Goal: Information Seeking & Learning: Find specific fact

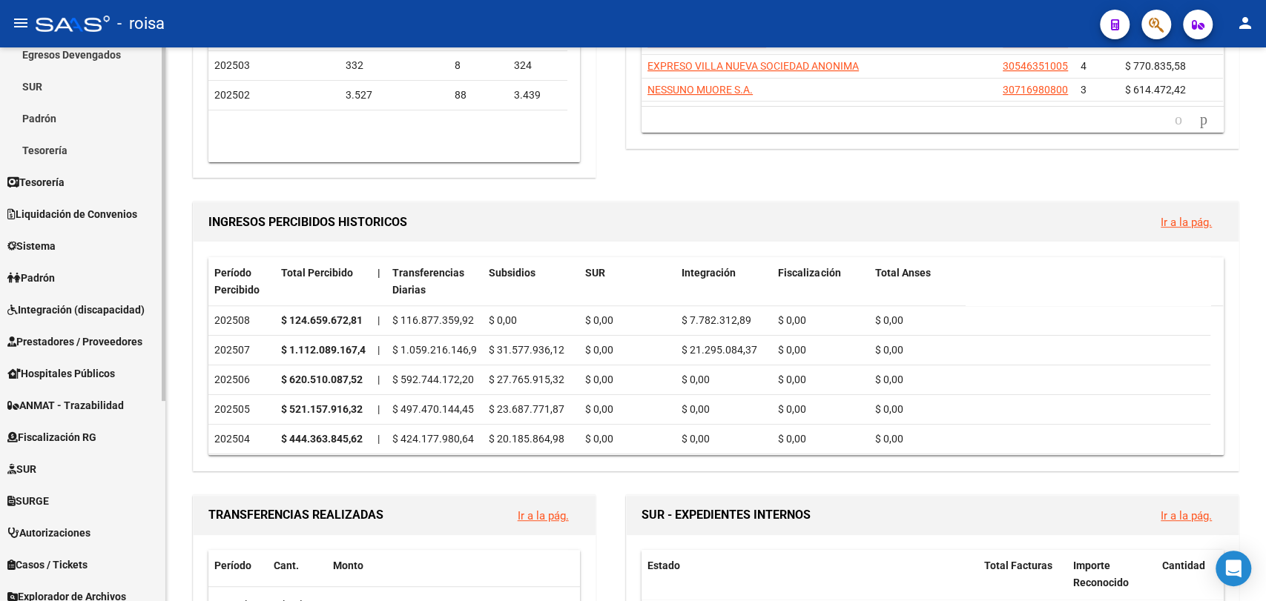
scroll to position [313, 0]
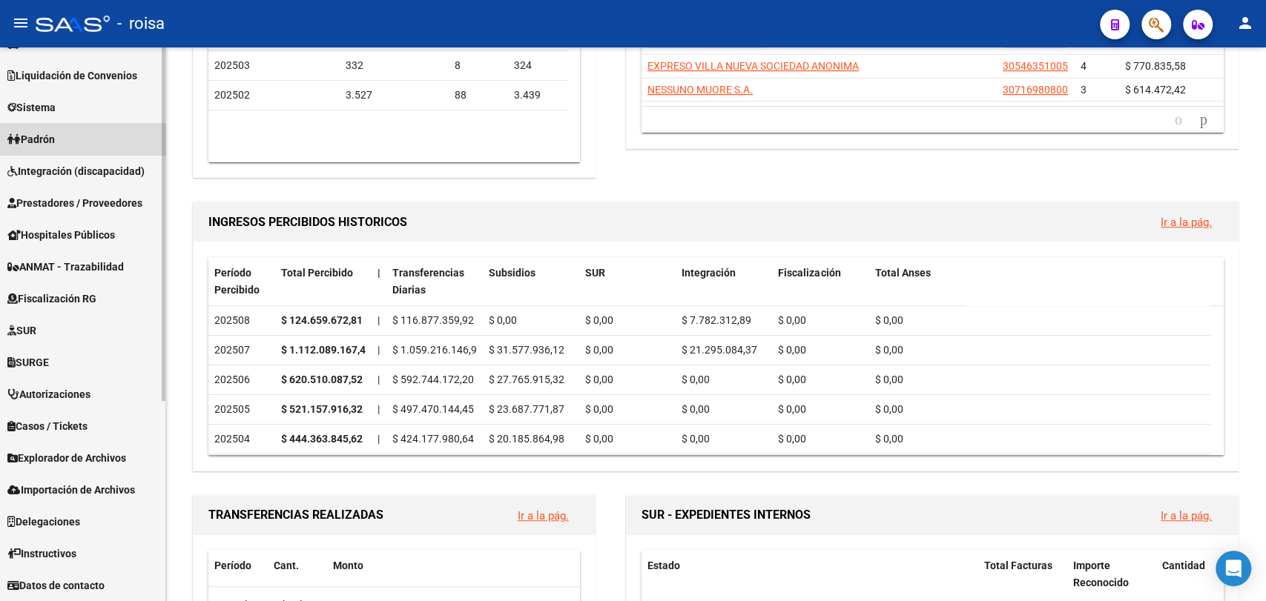
click at [55, 145] on span "Padrón" at bounding box center [30, 139] width 47 height 16
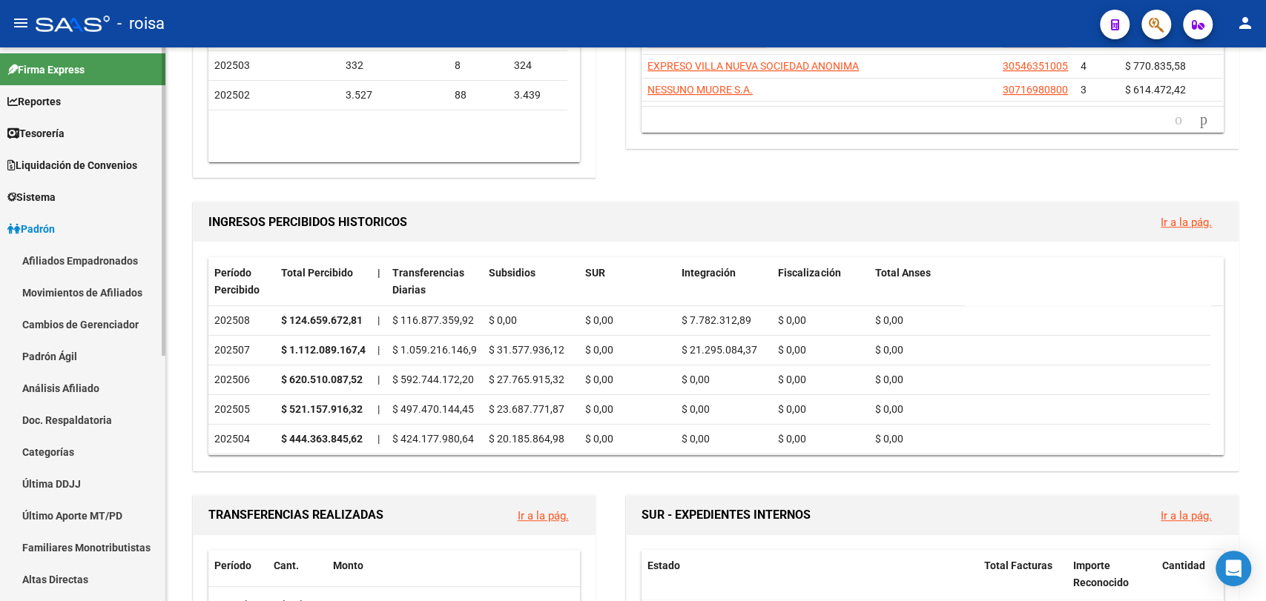
scroll to position [0, 0]
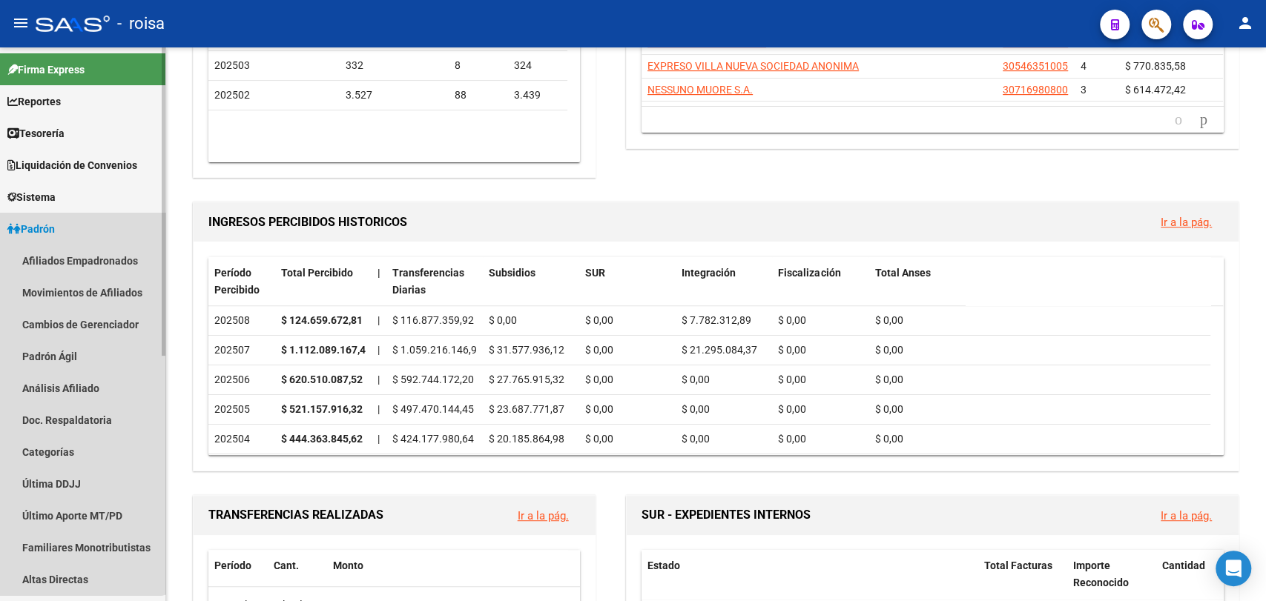
click at [55, 224] on span "Padrón" at bounding box center [30, 229] width 47 height 16
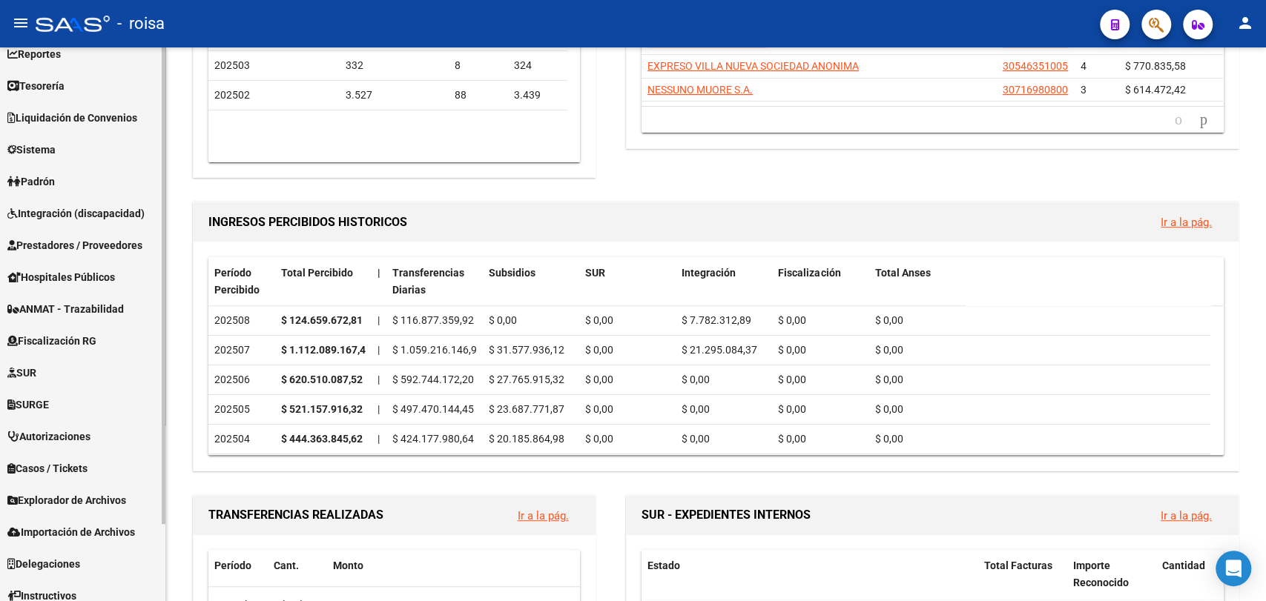
scroll to position [82, 0]
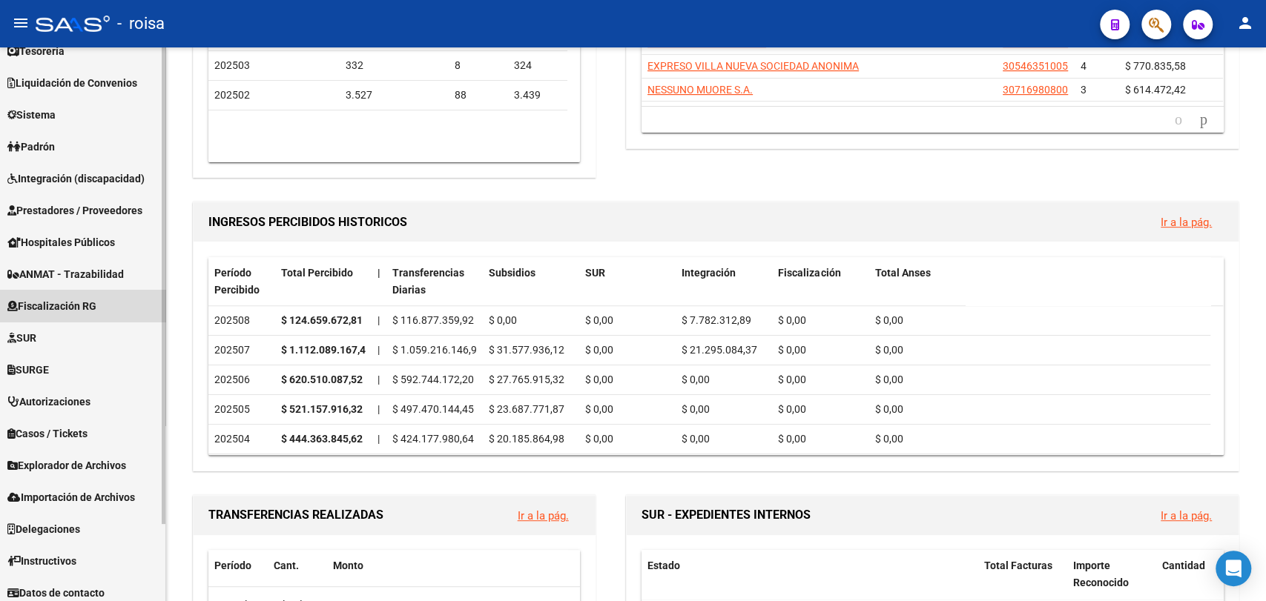
click at [85, 298] on span "Fiscalización RG" at bounding box center [51, 306] width 89 height 16
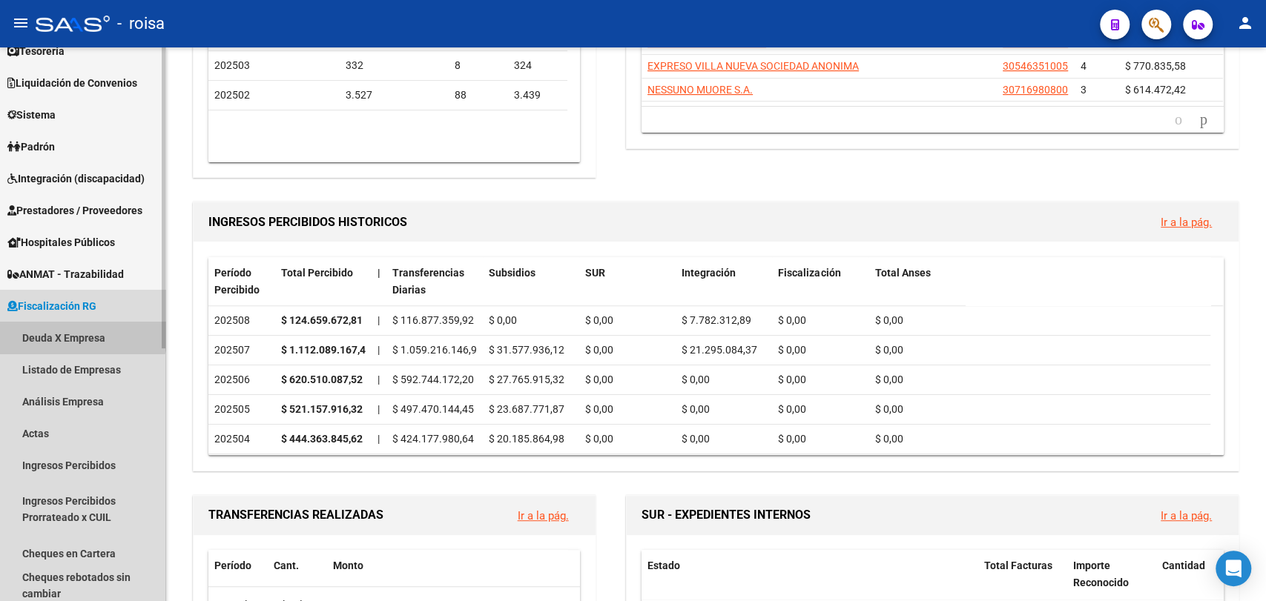
click at [79, 331] on link "Deuda X Empresa" at bounding box center [82, 338] width 165 height 32
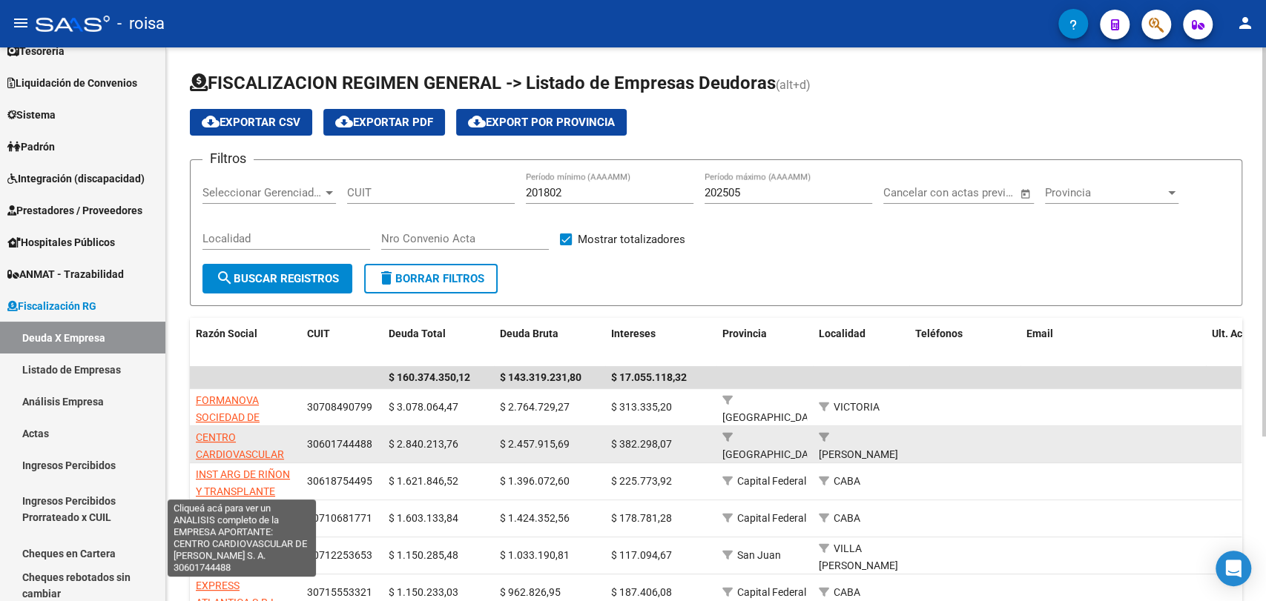
click at [230, 454] on span "CENTRO CARDIOVASCULAR DE [GEOGRAPHIC_DATA] S. A." at bounding box center [243, 462] width 94 height 62
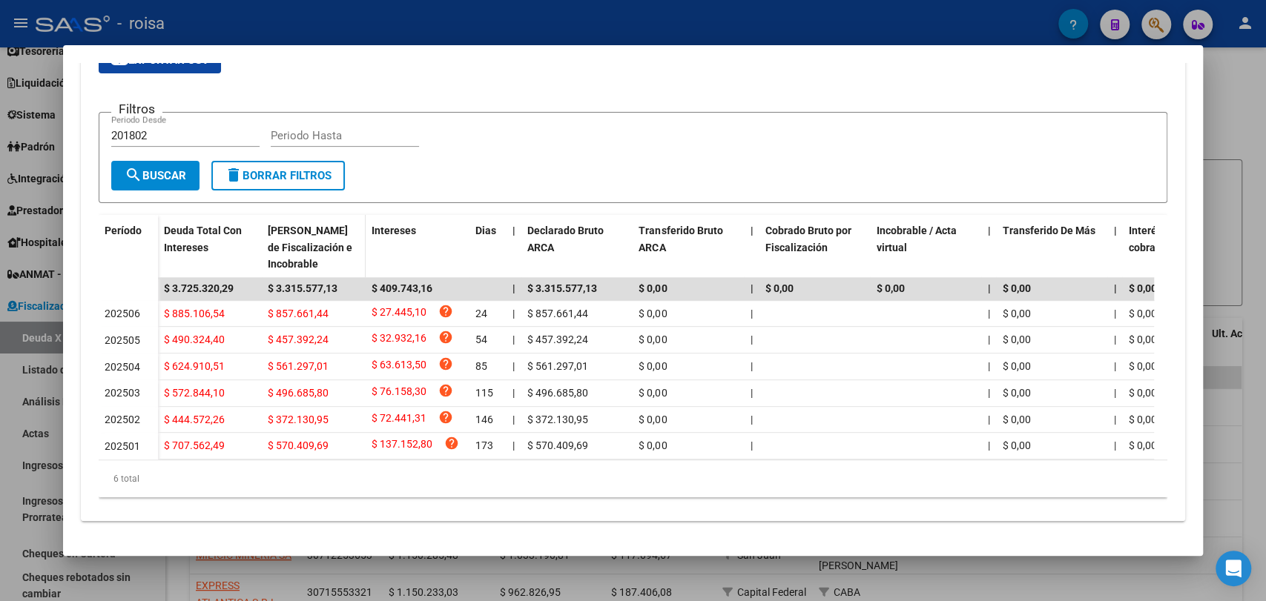
scroll to position [281, 0]
click at [1234, 144] on div at bounding box center [633, 300] width 1266 height 601
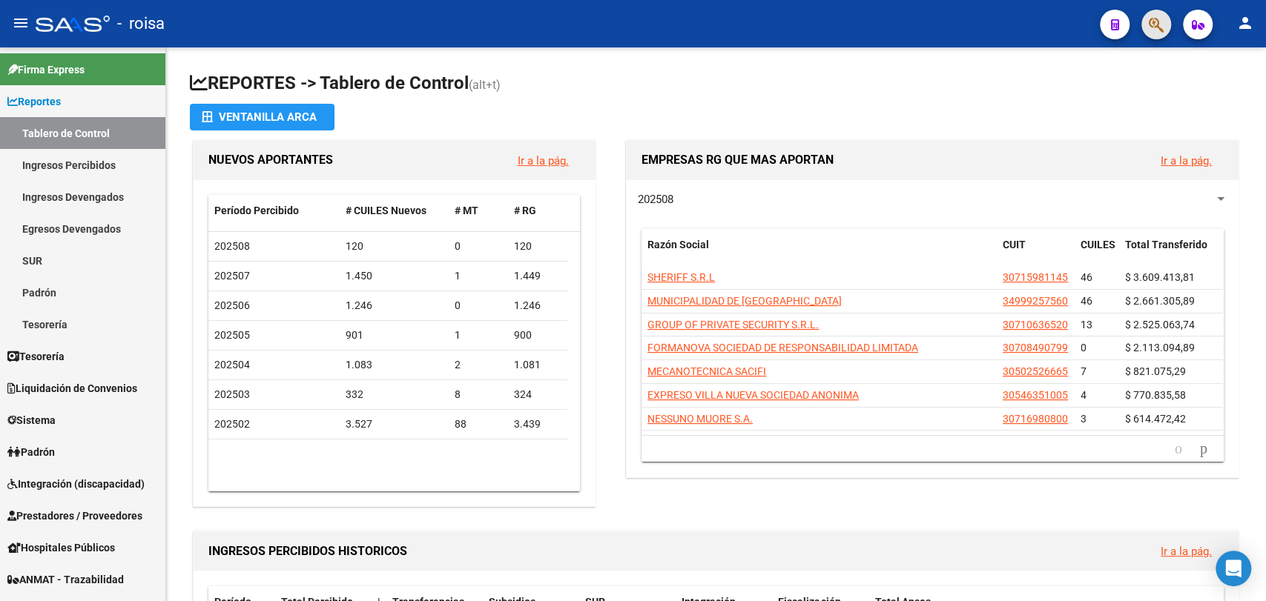
click at [1165, 25] on button "button" at bounding box center [1156, 25] width 30 height 30
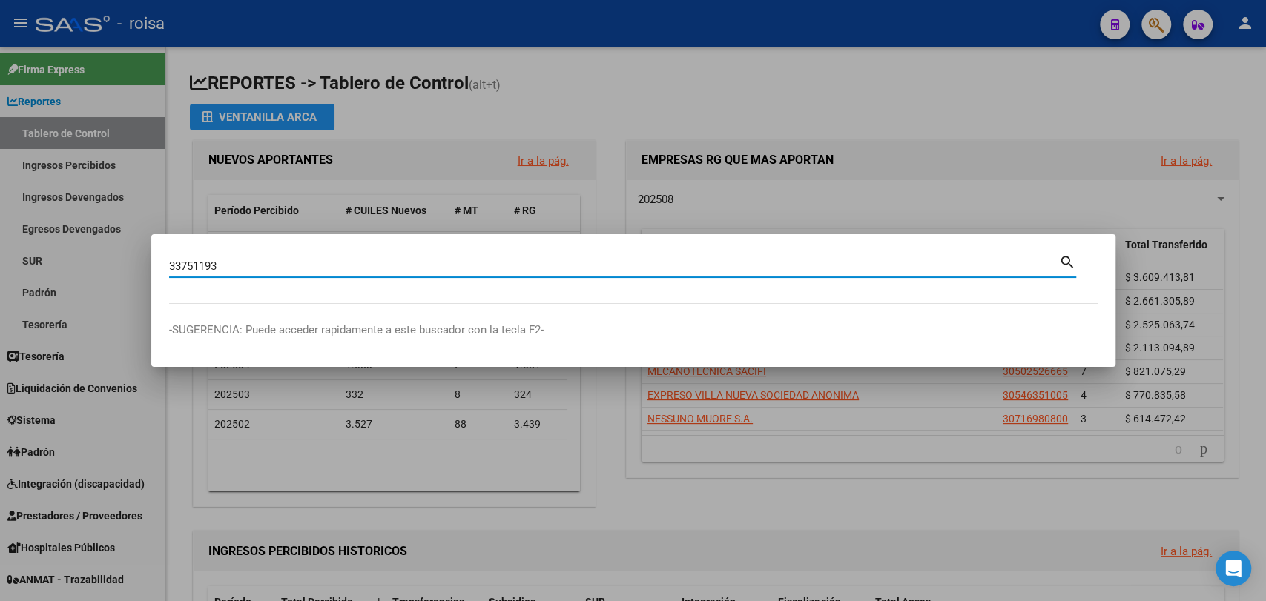
type input "33751193"
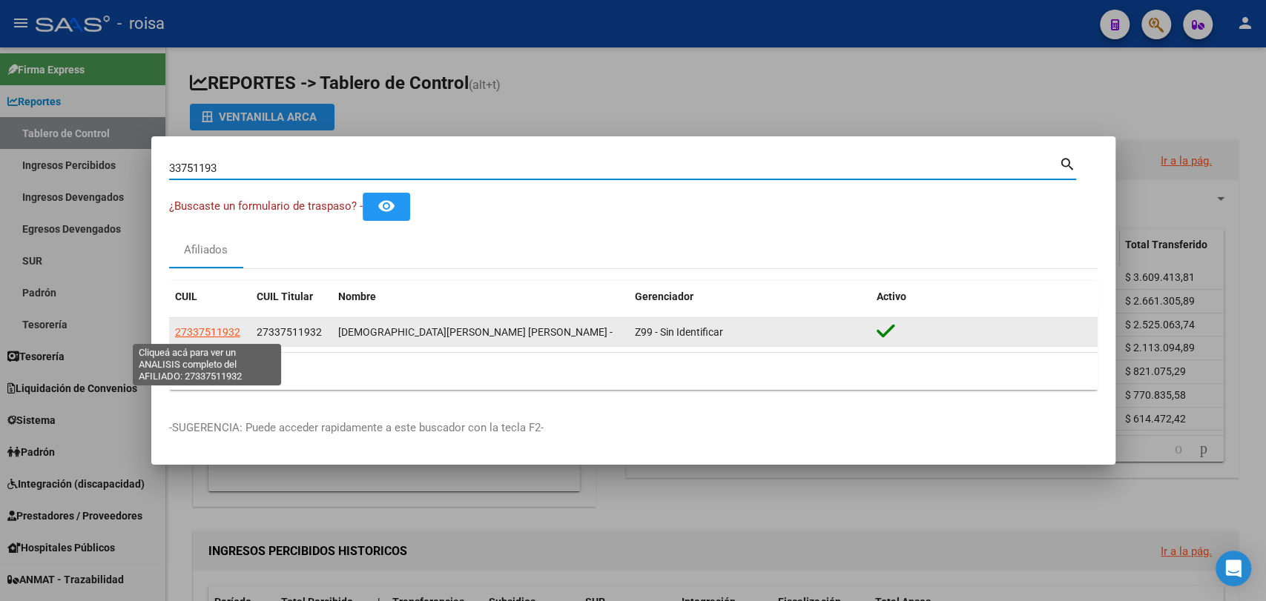
click at [215, 326] on span "27337511932" at bounding box center [207, 332] width 65 height 12
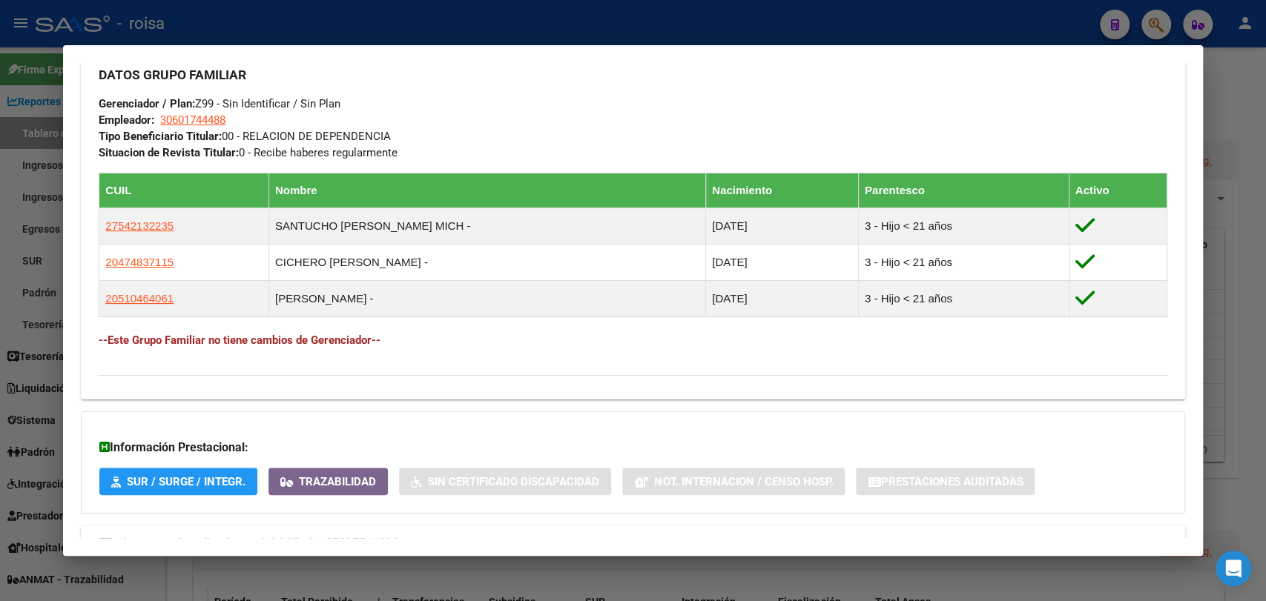
scroll to position [775, 0]
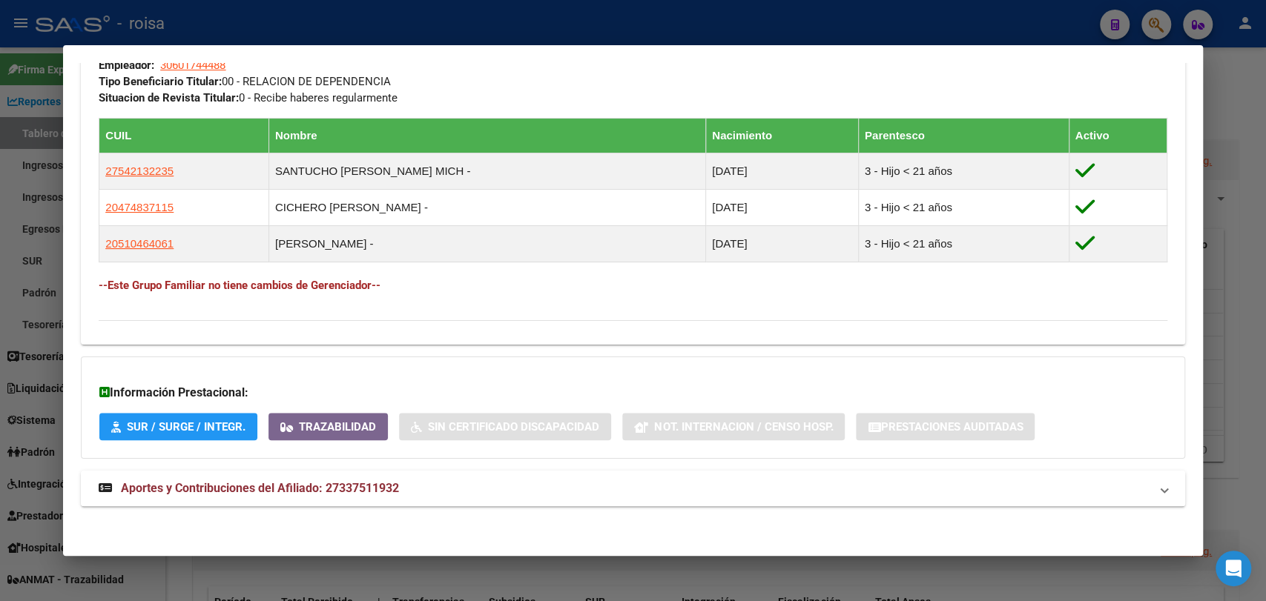
click at [267, 491] on span "Aportes y Contribuciones del Afiliado: 27337511932" at bounding box center [260, 488] width 278 height 14
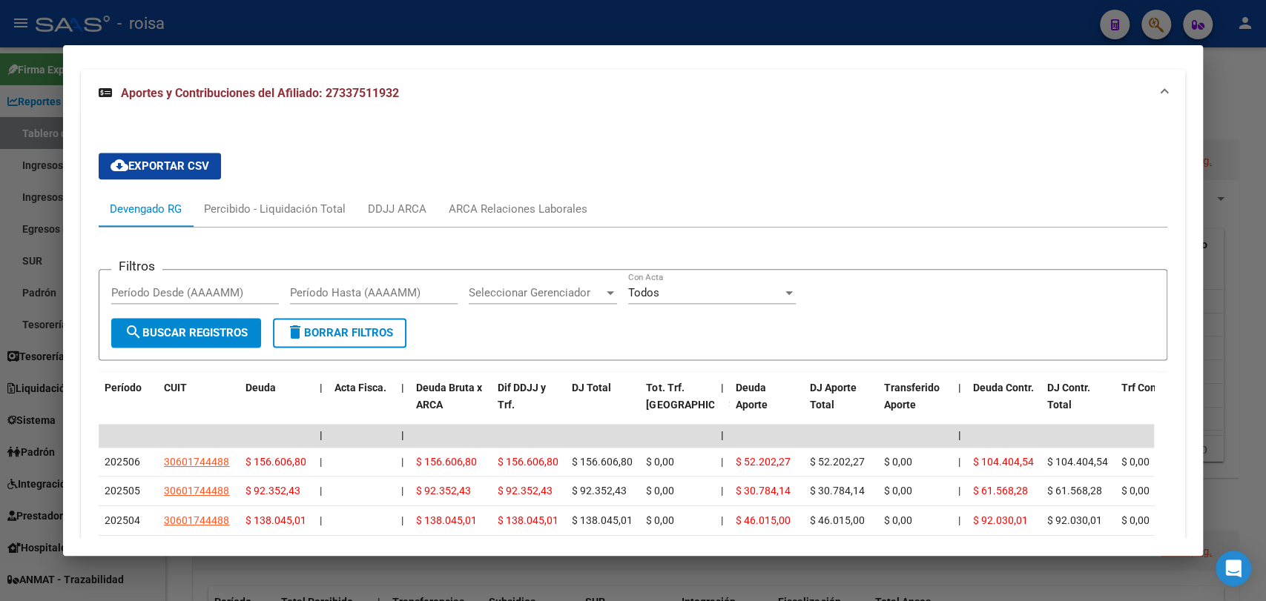
scroll to position [1191, 0]
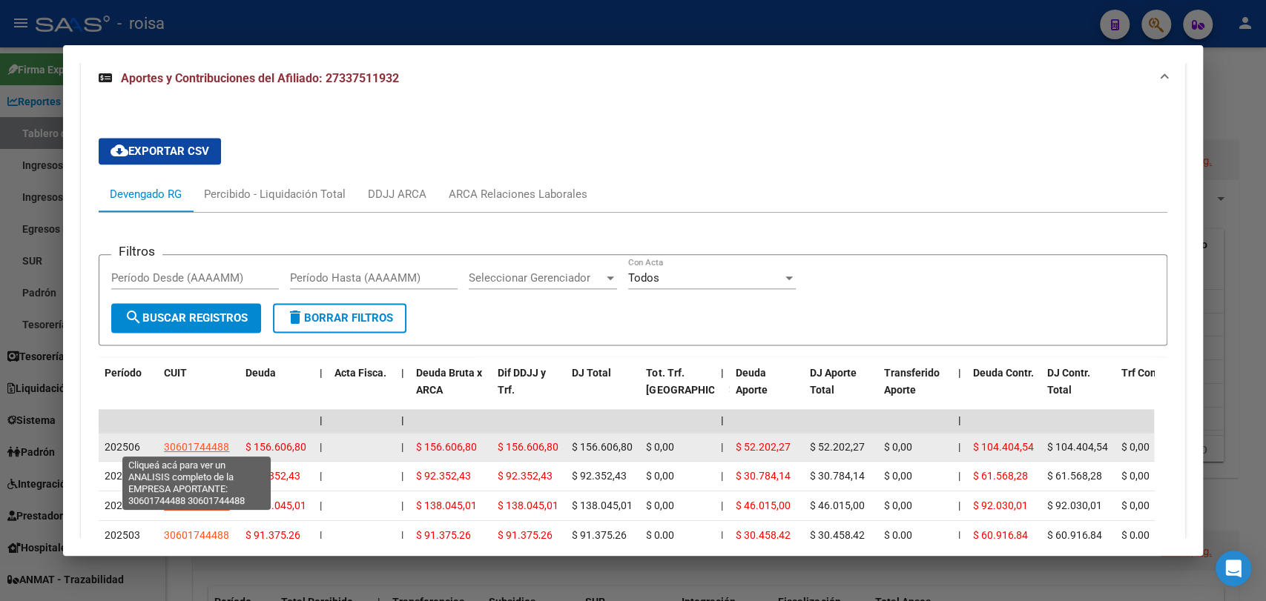
click at [196, 441] on span "30601744488" at bounding box center [196, 447] width 65 height 12
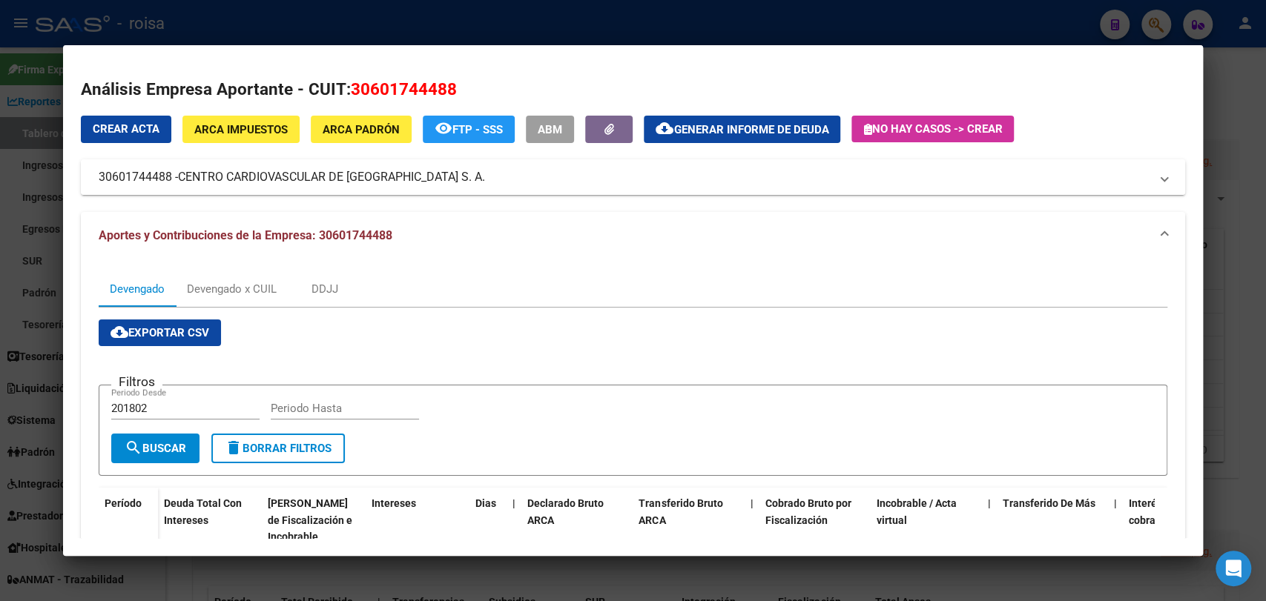
click at [299, 180] on span "CENTRO CARDIOVASCULAR DE [GEOGRAPHIC_DATA] S. A." at bounding box center [331, 177] width 307 height 18
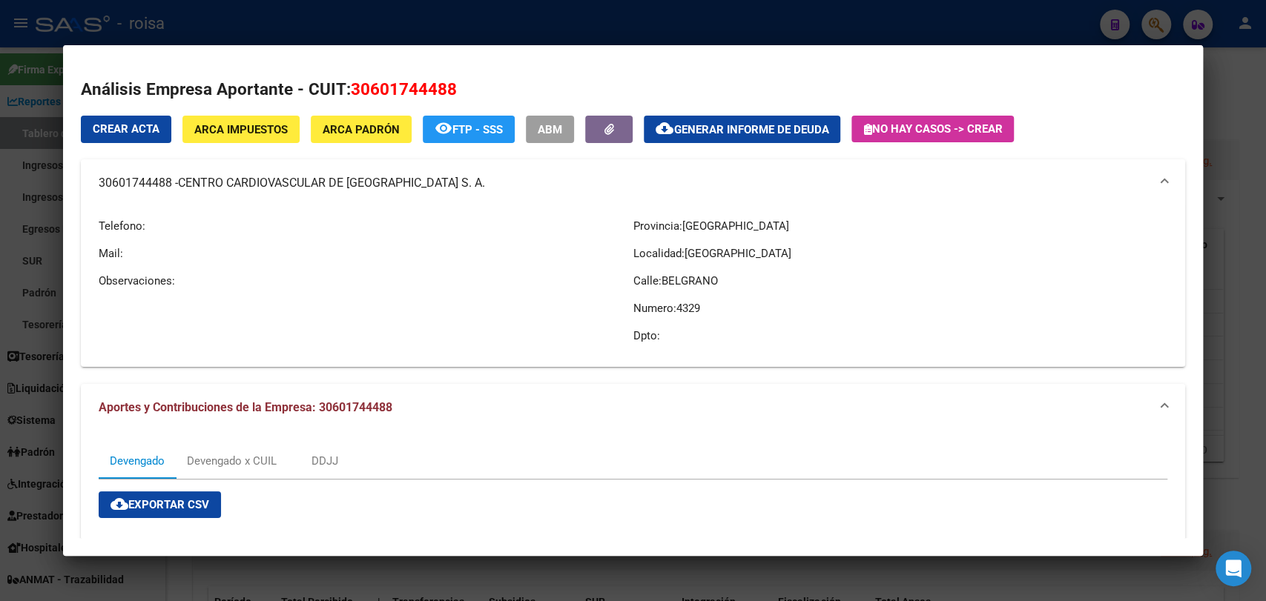
click at [102, 183] on mat-panel-title "30601744488 - CENTRO CARDIOVASCULAR DE [GEOGRAPHIC_DATA] S. A." at bounding box center [624, 183] width 1050 height 18
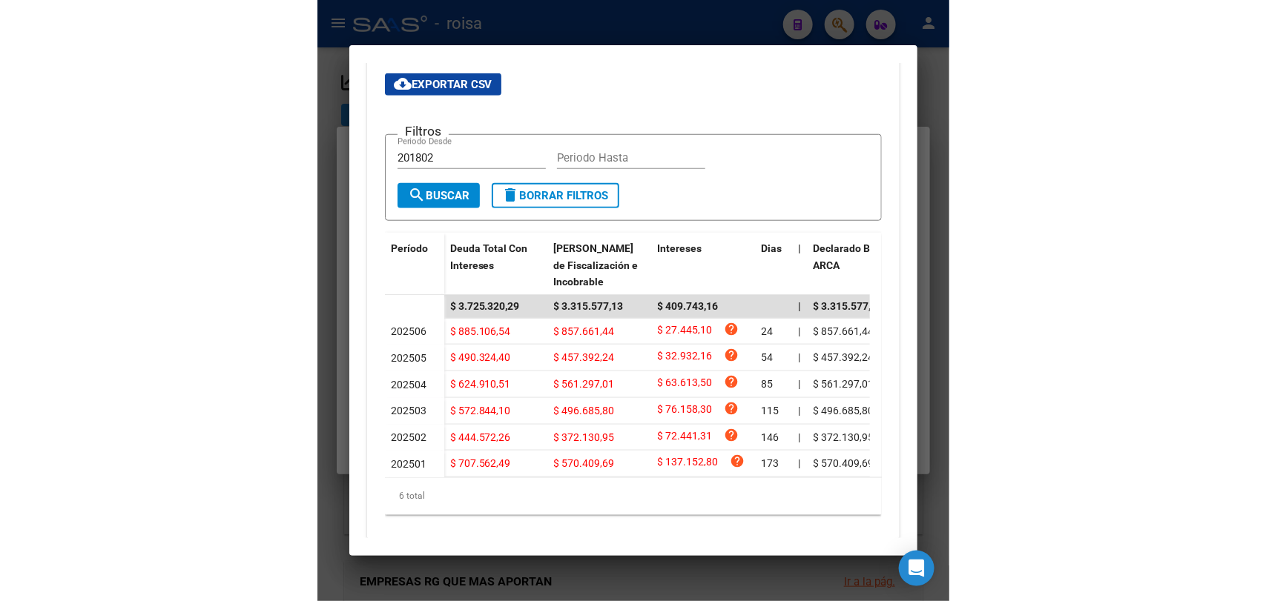
scroll to position [0, 0]
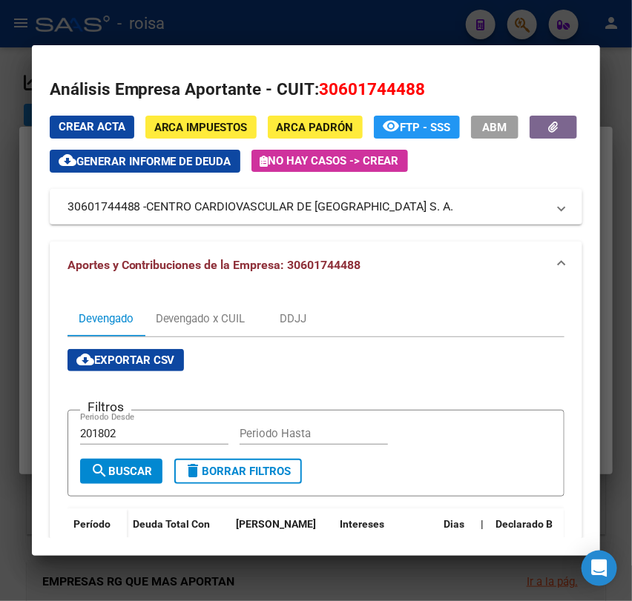
click at [362, 92] on span "30601744488" at bounding box center [373, 88] width 106 height 19
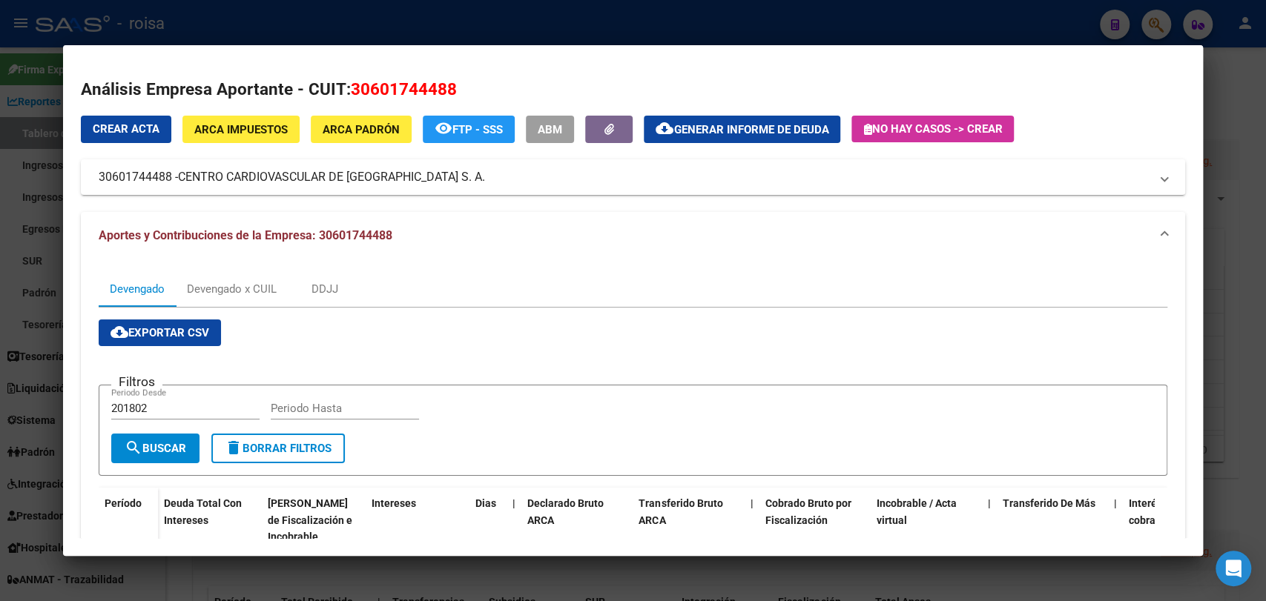
click at [1245, 170] on div at bounding box center [633, 300] width 1266 height 601
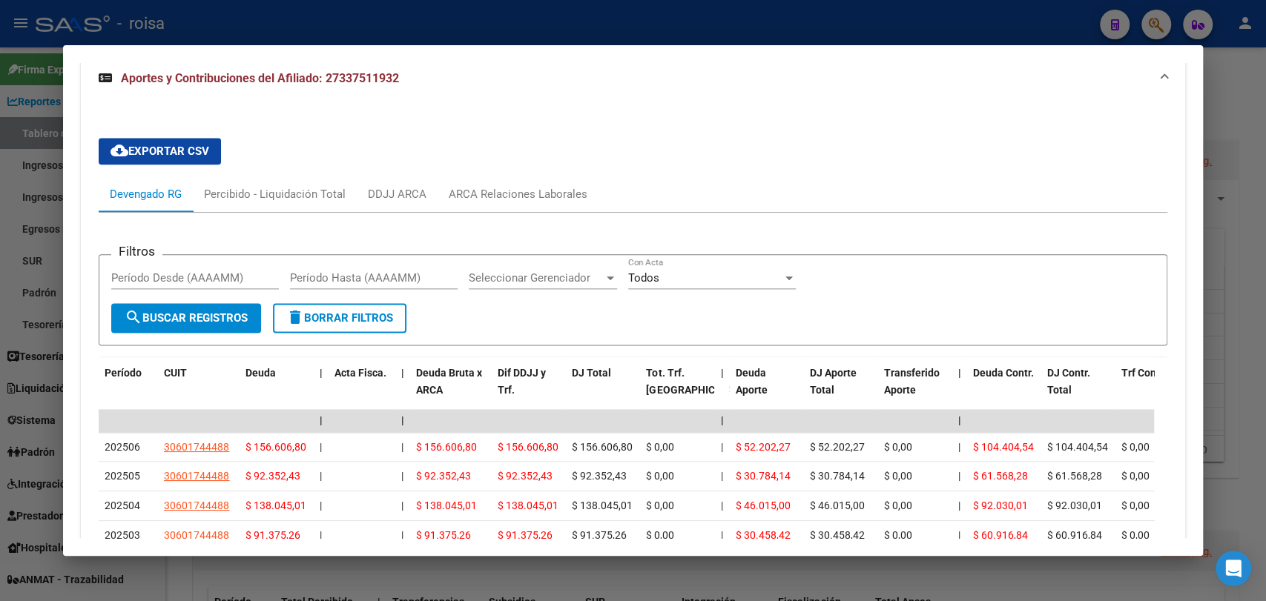
scroll to position [1175, 0]
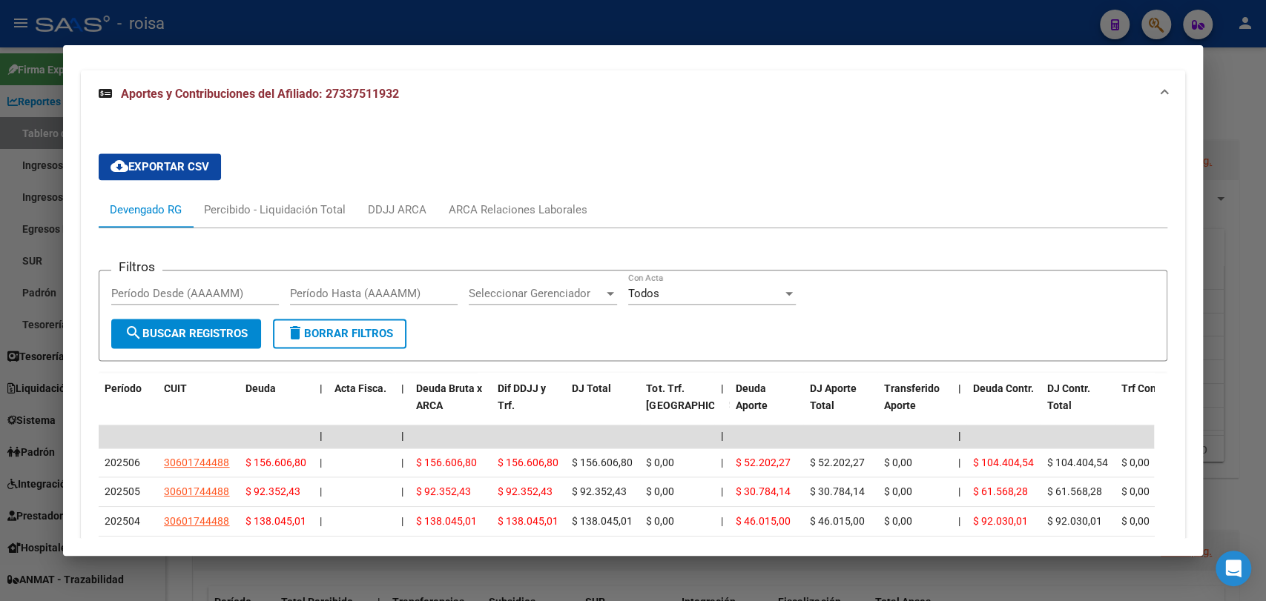
drag, startPoint x: 338, startPoint y: 73, endPoint x: 394, endPoint y: 87, distance: 57.4
click at [394, 87] on span "Aportes y Contribuciones del Afiliado: 27337511932" at bounding box center [260, 94] width 278 height 14
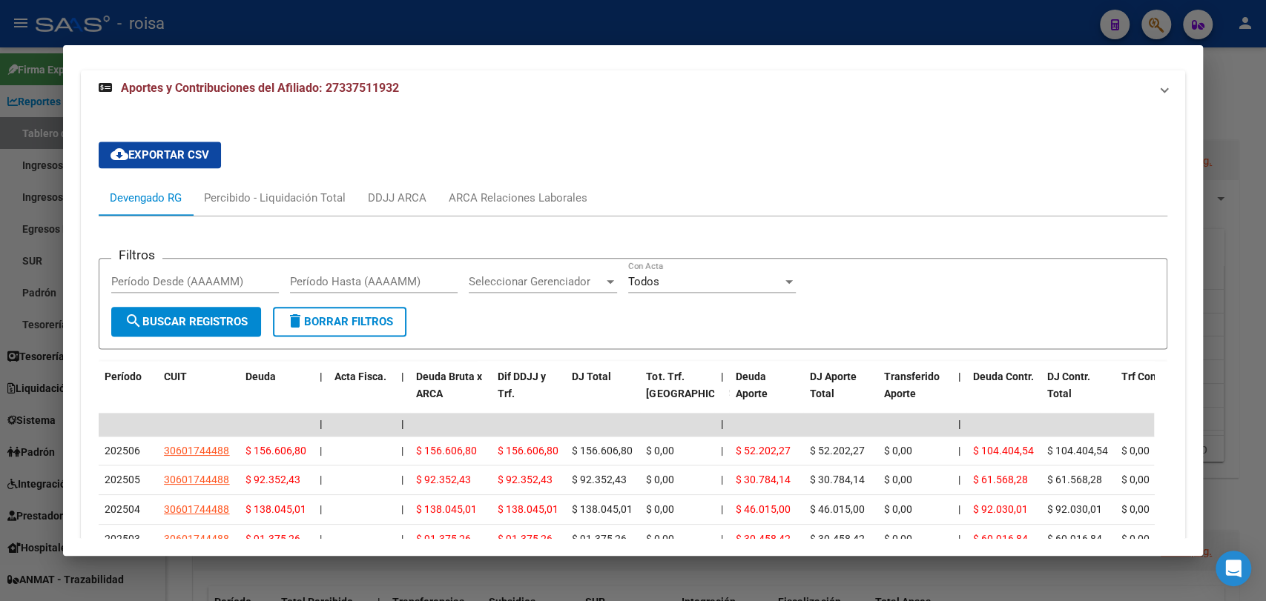
scroll to position [775, 0]
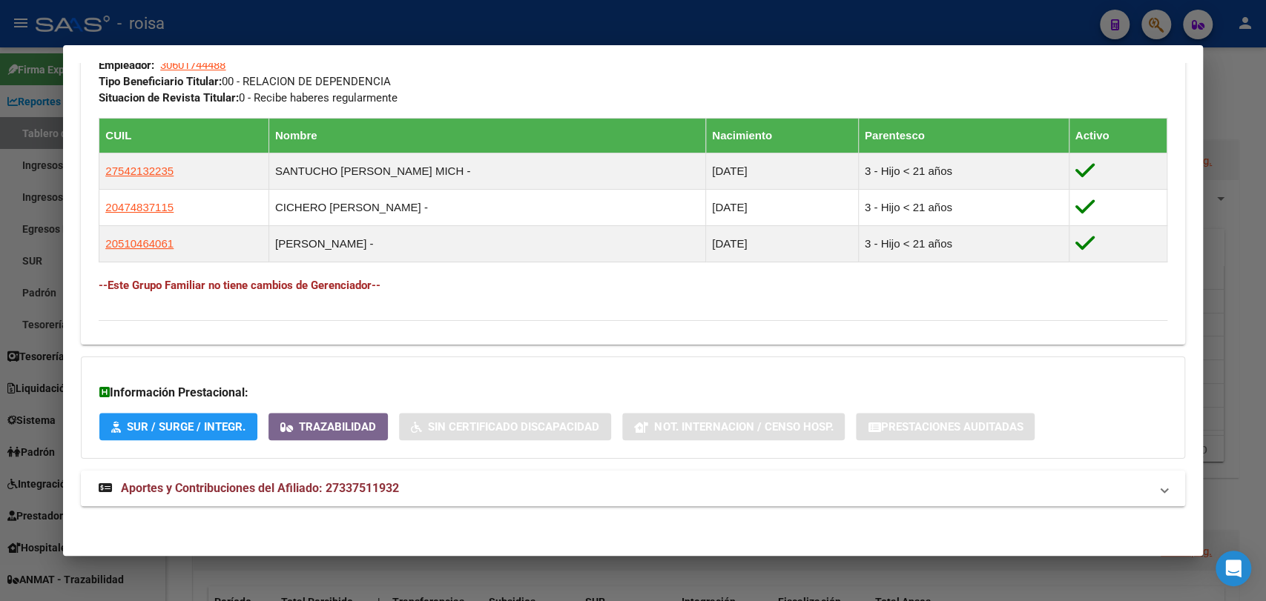
copy span "33751193"
click at [1244, 269] on div at bounding box center [633, 300] width 1266 height 601
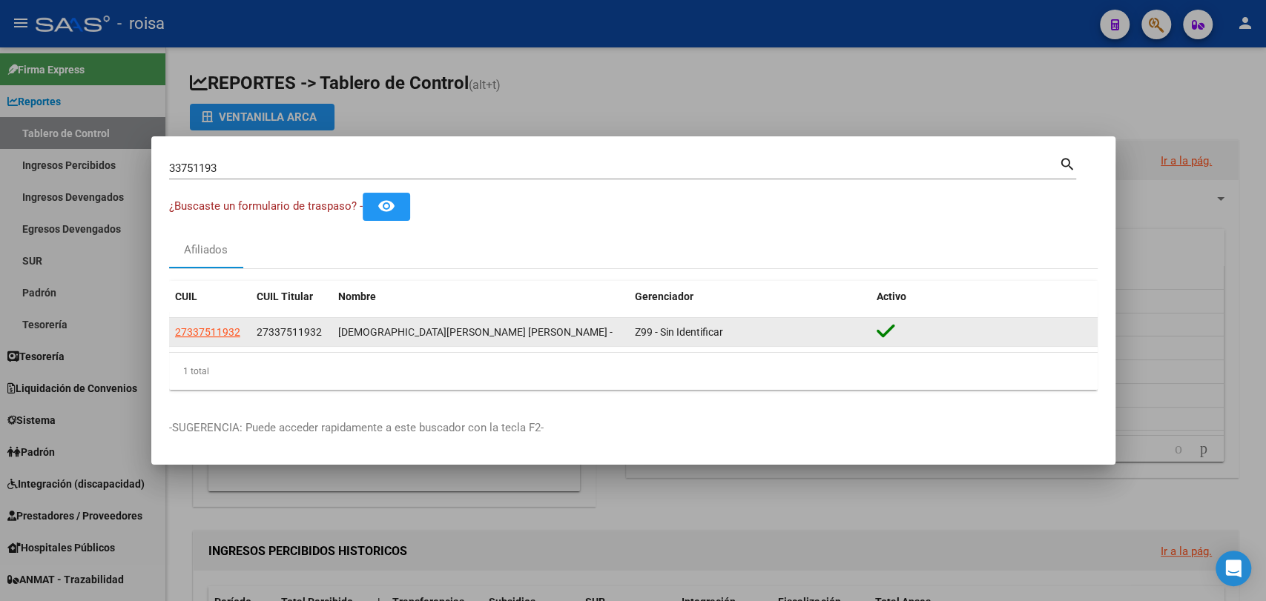
click at [220, 335] on span "27337511932" at bounding box center [207, 332] width 65 height 12
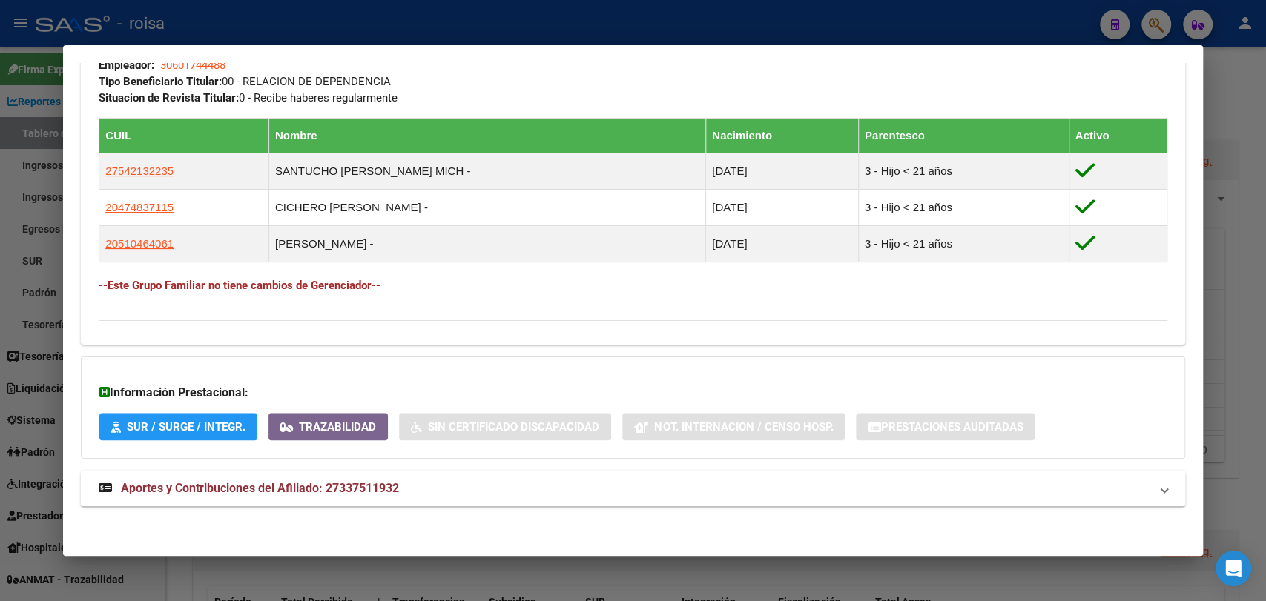
click at [398, 494] on strong "Aportes y Contribuciones del Afiliado: 27337511932" at bounding box center [249, 489] width 300 height 18
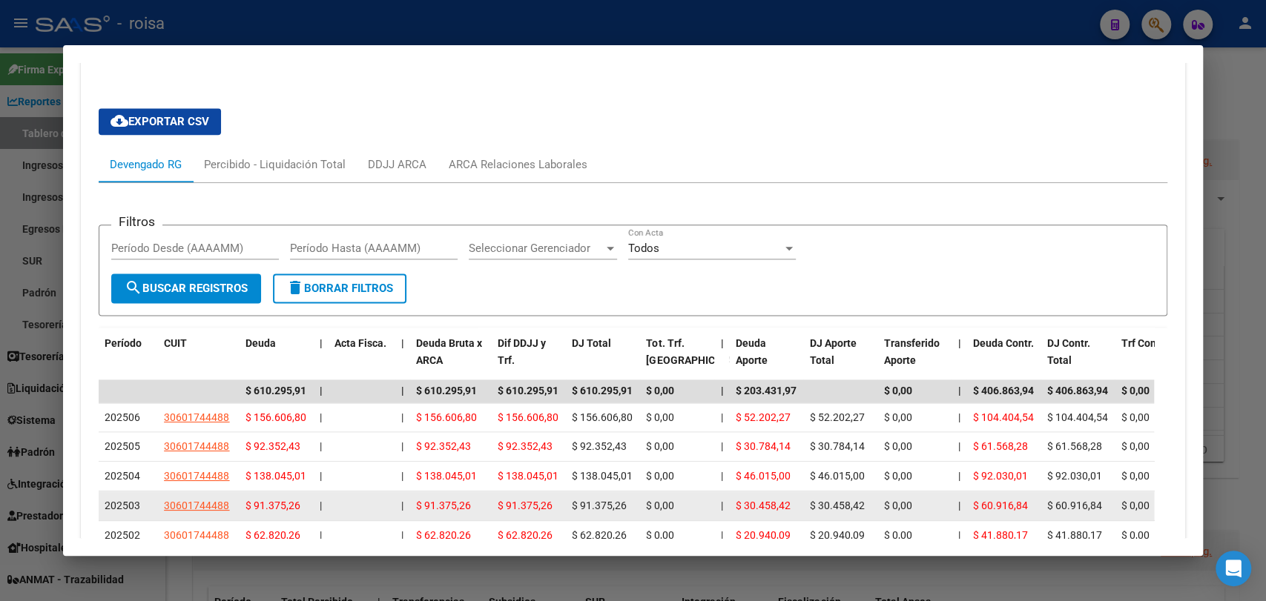
scroll to position [1228, 0]
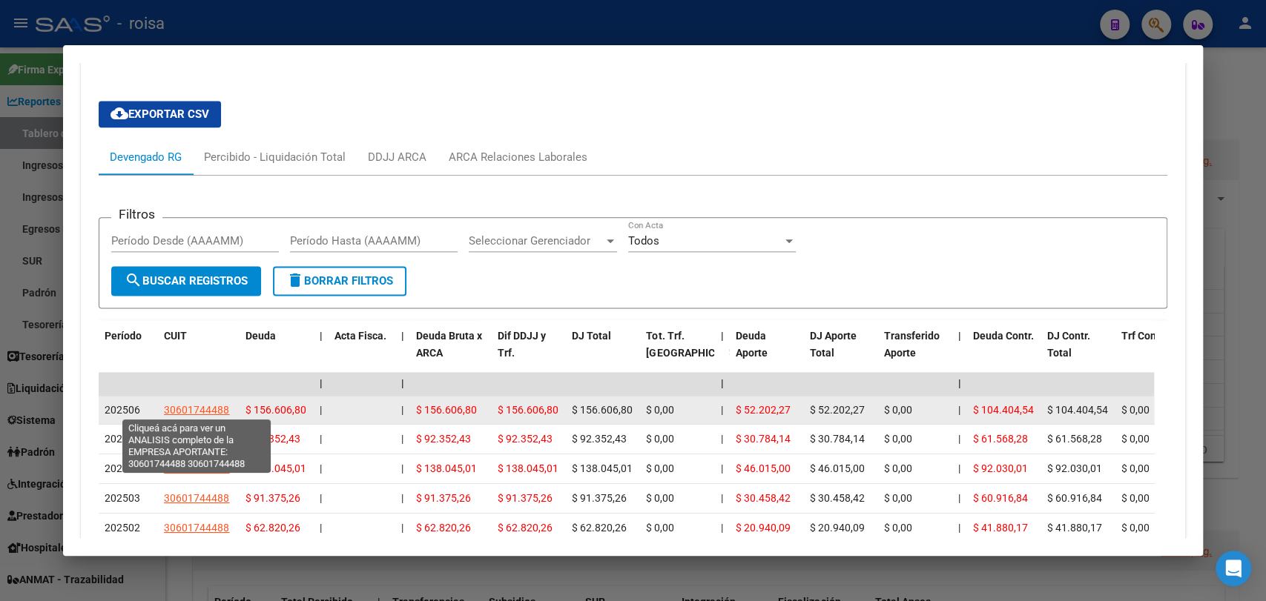
click at [219, 405] on span "30601744488" at bounding box center [196, 410] width 65 height 12
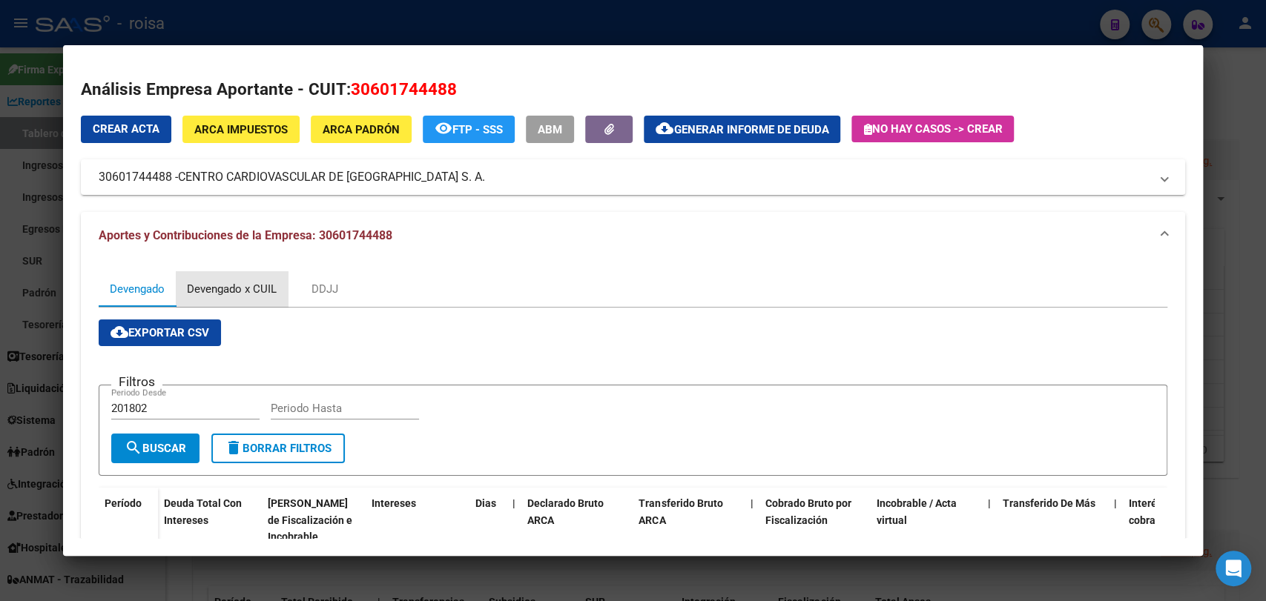
click at [241, 291] on div "Devengado x CUIL" at bounding box center [232, 289] width 90 height 16
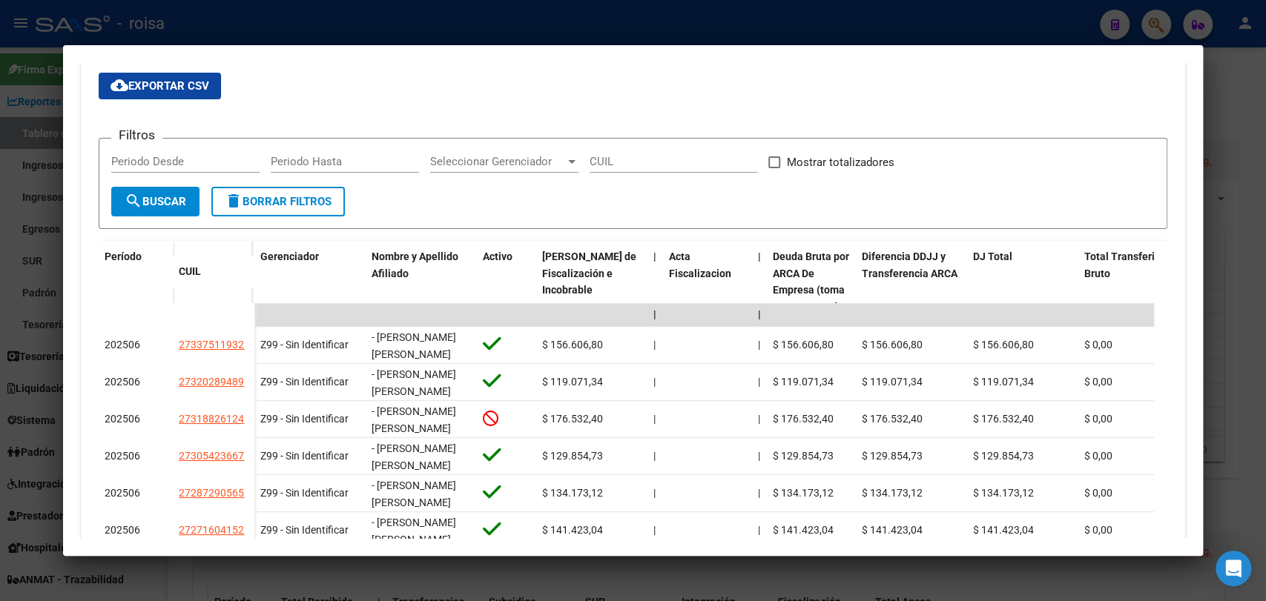
scroll to position [494, 0]
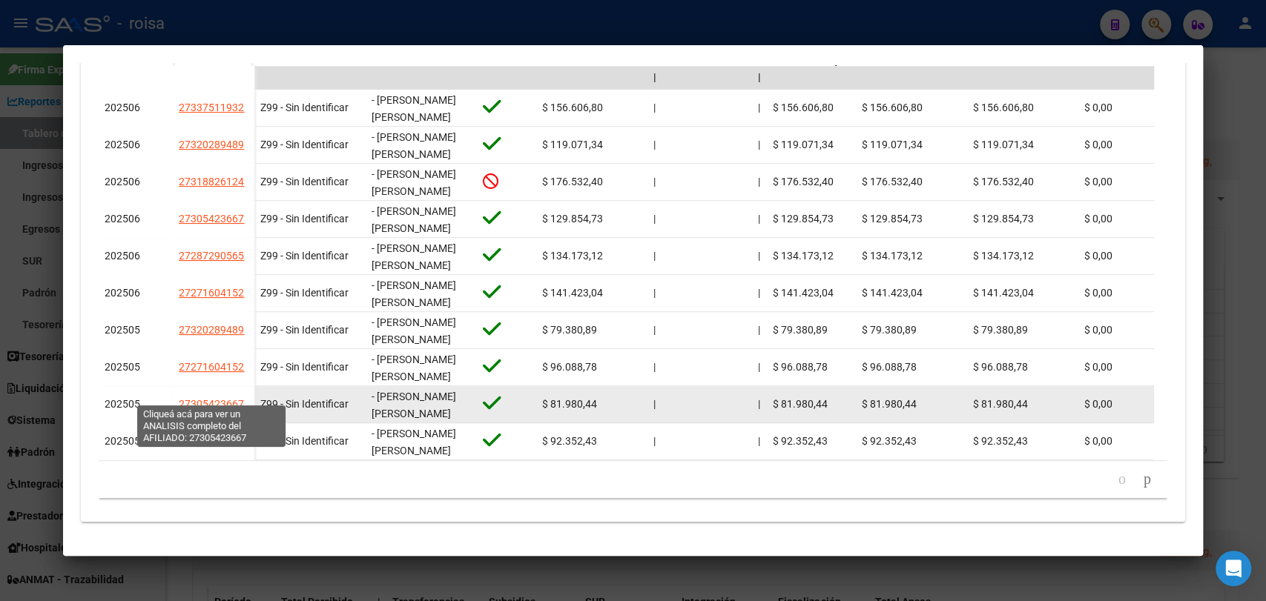
click at [227, 398] on span "27305423667" at bounding box center [211, 404] width 65 height 12
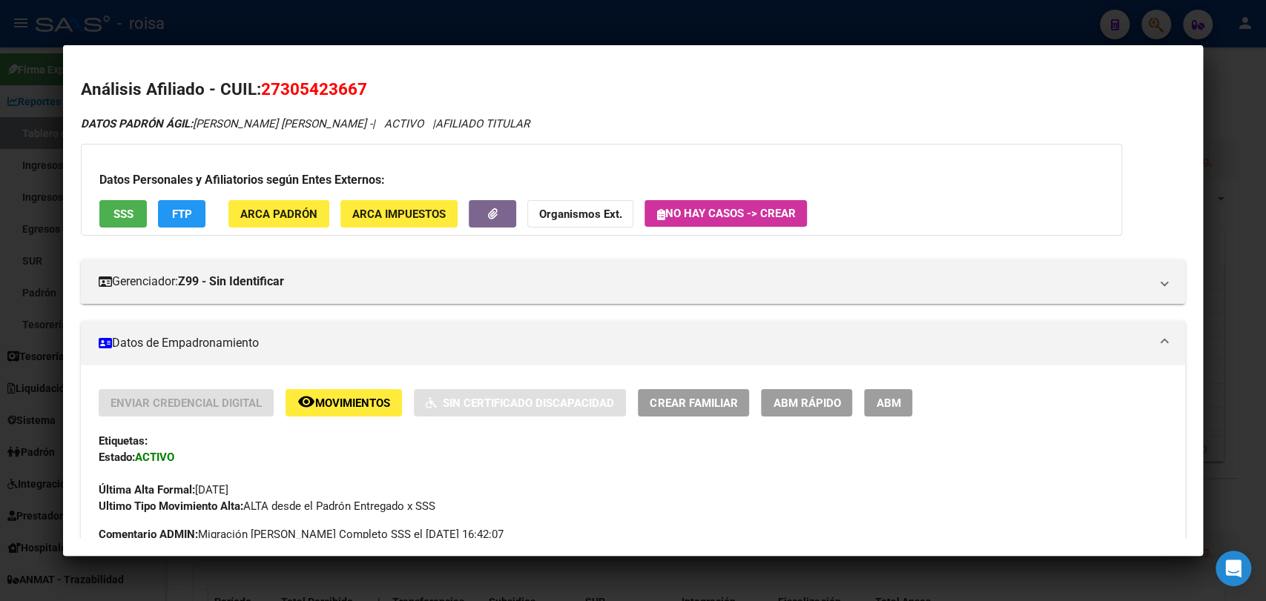
drag, startPoint x: 282, startPoint y: 85, endPoint x: 358, endPoint y: 90, distance: 76.5
click at [358, 90] on span "27305423667" at bounding box center [314, 88] width 106 height 19
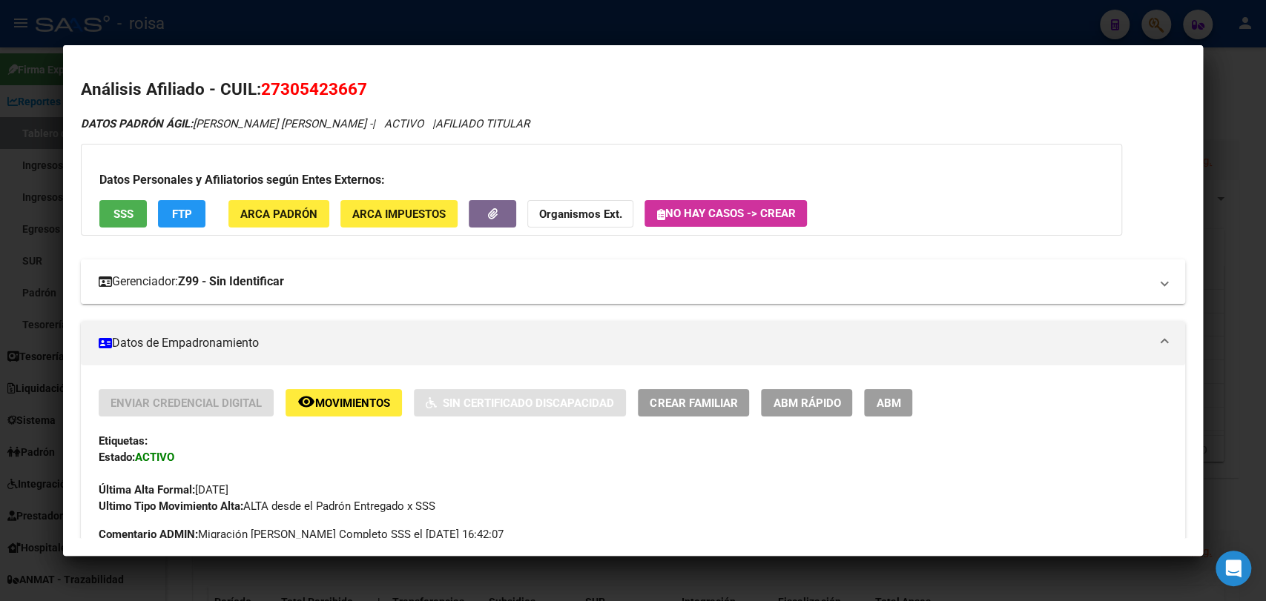
copy span "30542366"
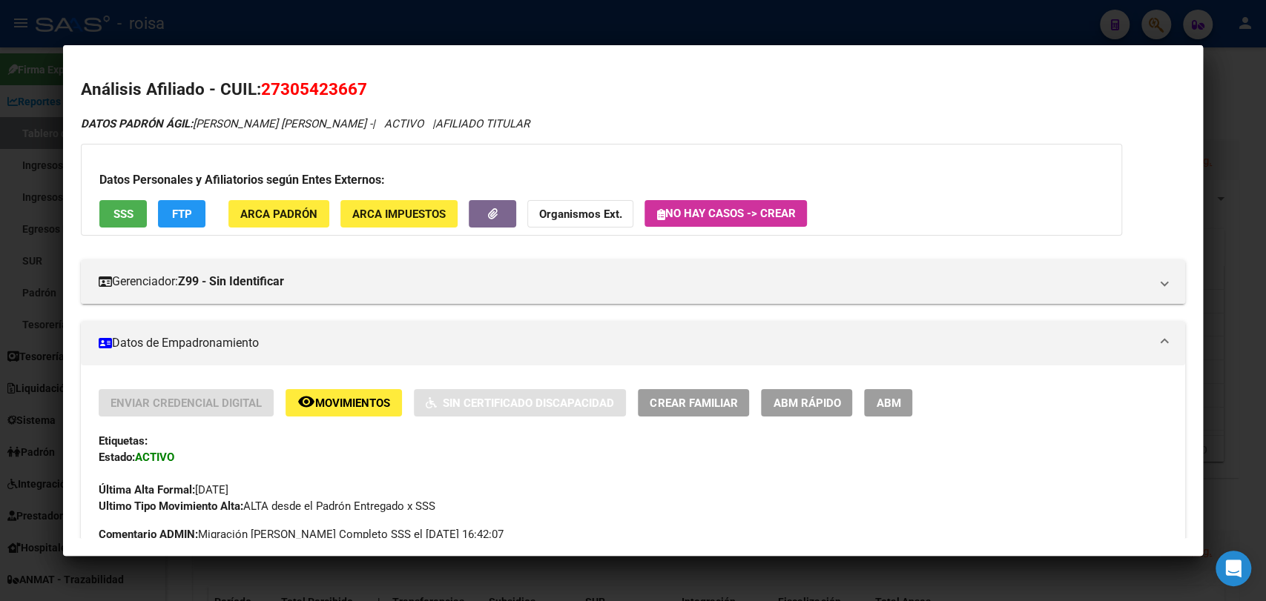
click at [1220, 391] on div at bounding box center [633, 300] width 1266 height 601
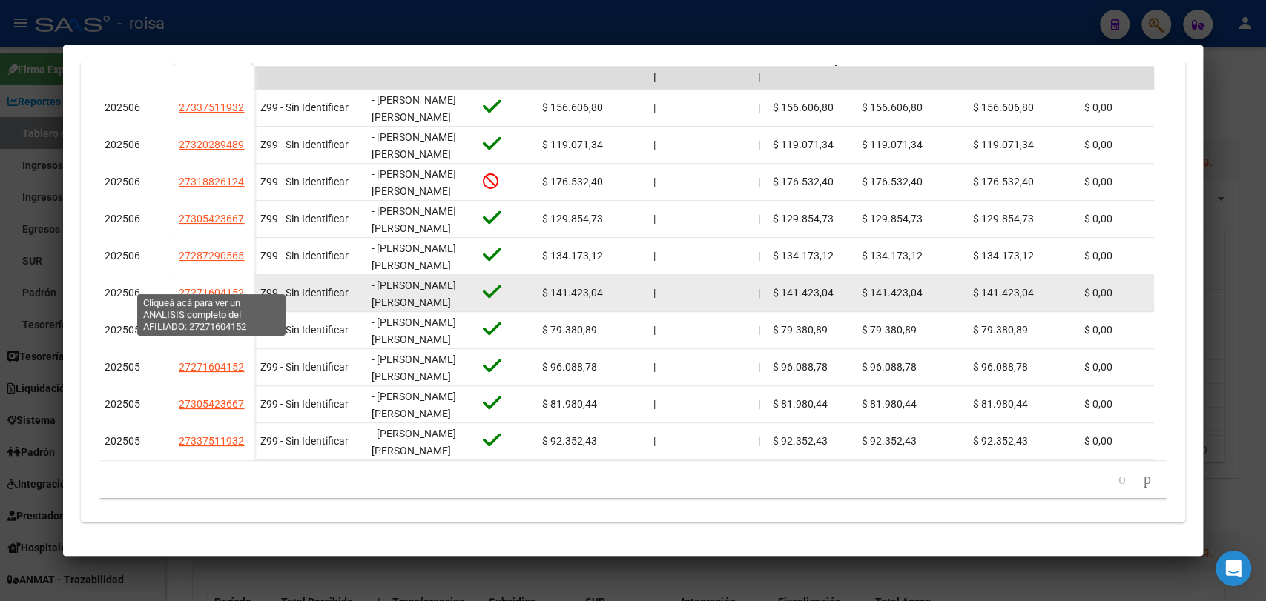
click at [206, 287] on span "27271604152" at bounding box center [211, 293] width 65 height 12
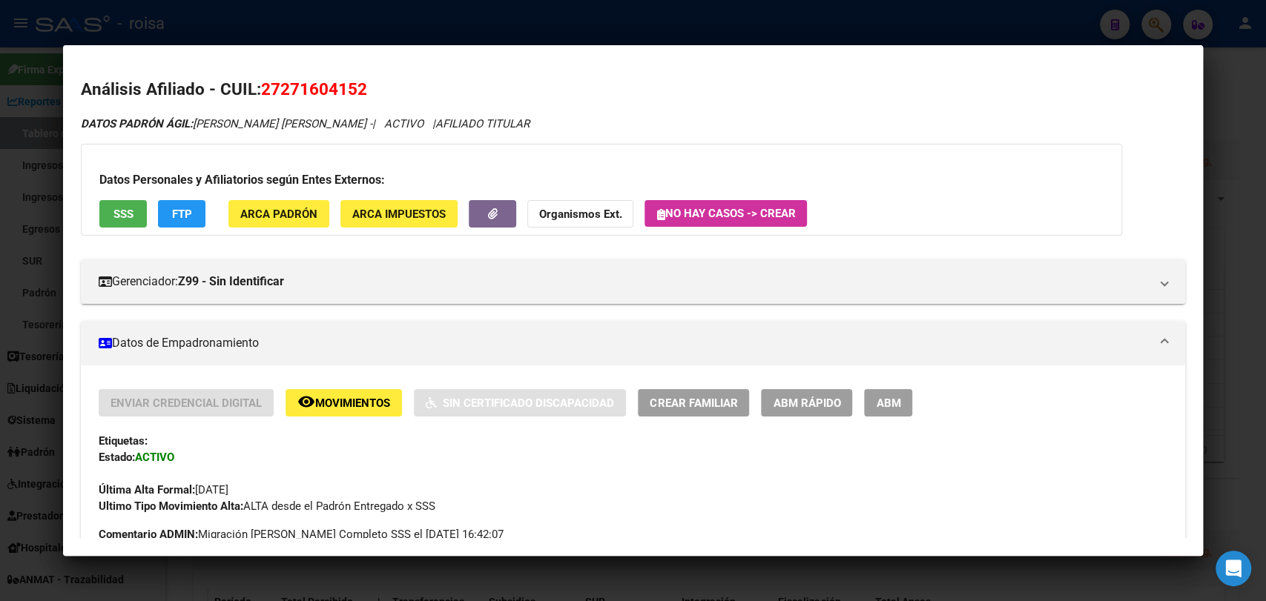
drag, startPoint x: 285, startPoint y: 85, endPoint x: 358, endPoint y: 95, distance: 74.1
click at [358, 95] on span "27271604152" at bounding box center [314, 88] width 106 height 19
copy span "27160415"
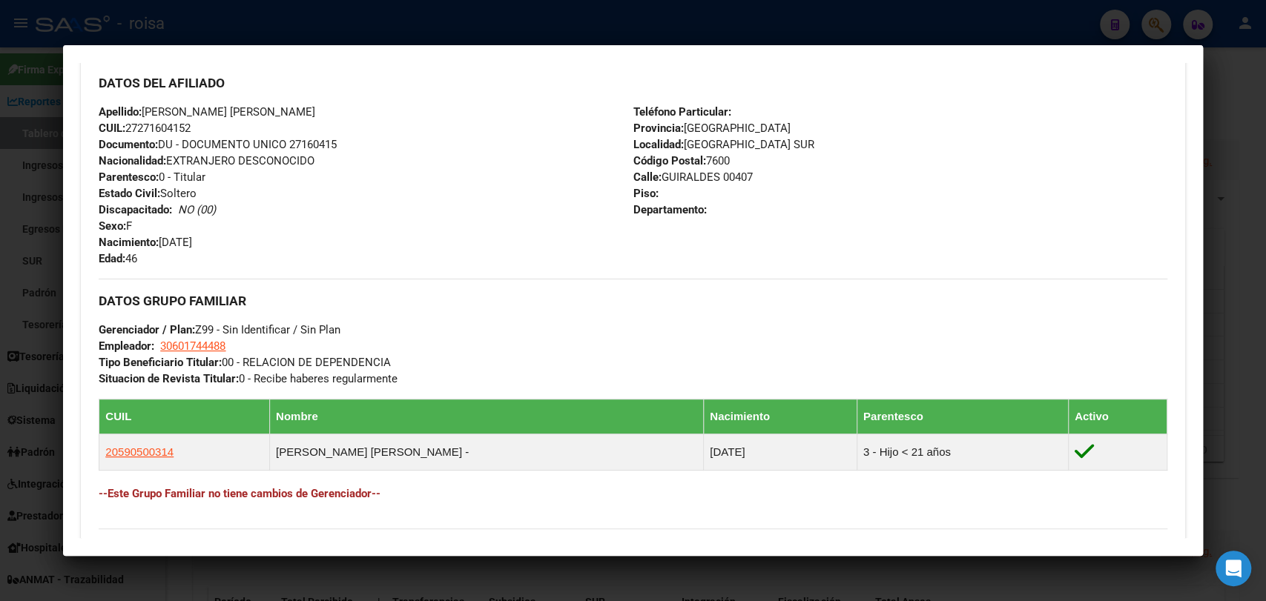
click at [440, 561] on div at bounding box center [633, 300] width 1266 height 601
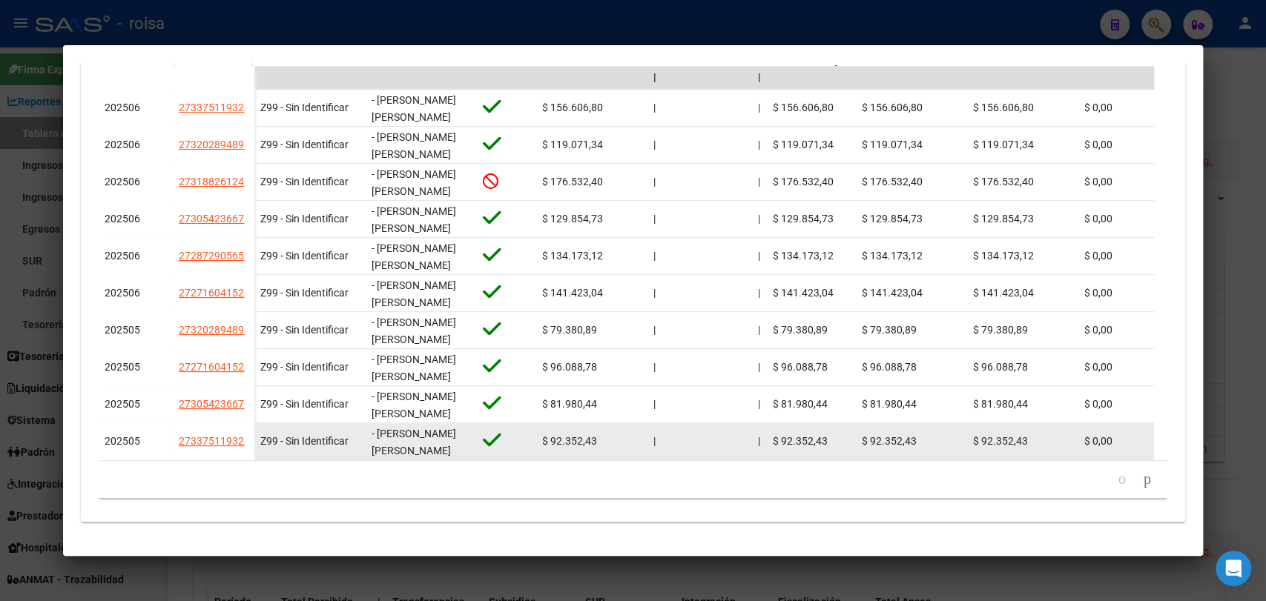
scroll to position [495, 0]
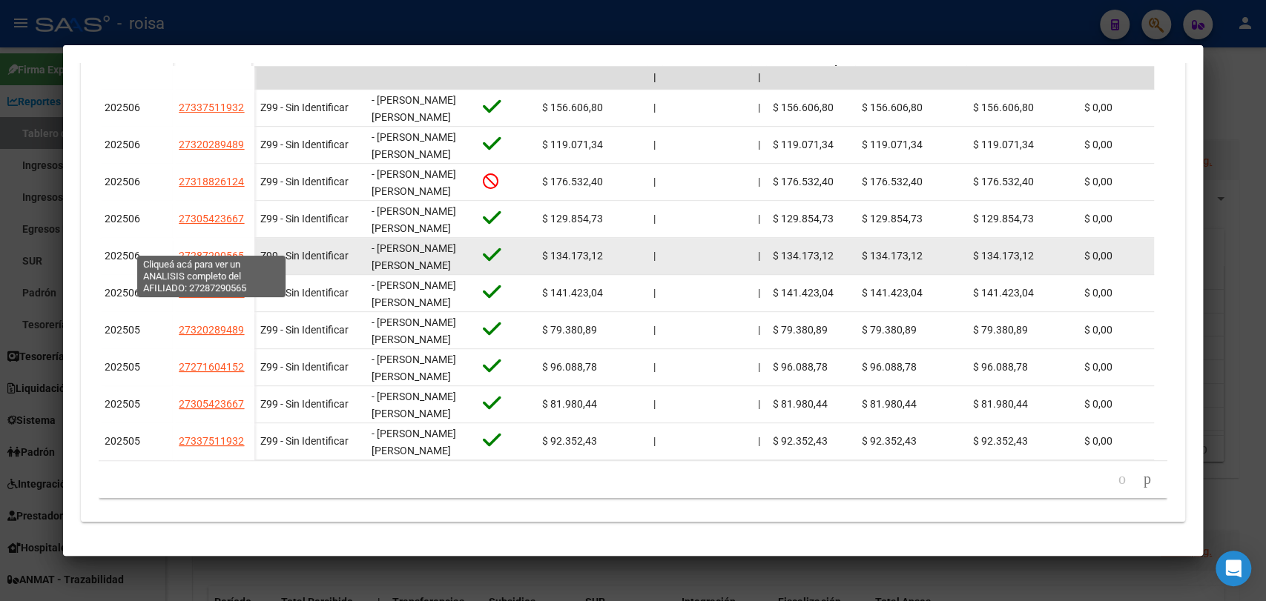
click at [196, 250] on span "27287290565" at bounding box center [211, 256] width 65 height 12
type textarea "27287290565"
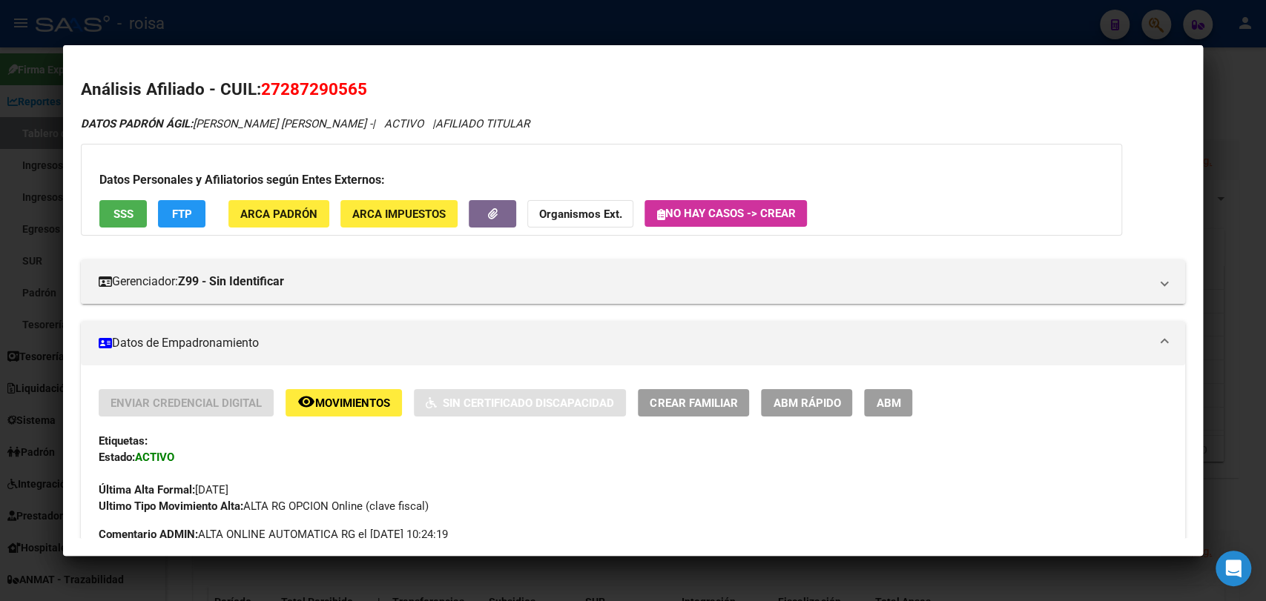
drag, startPoint x: 282, startPoint y: 88, endPoint x: 358, endPoint y: 88, distance: 75.6
click at [358, 88] on span "27287290565" at bounding box center [314, 88] width 106 height 19
copy span "28729056"
